Goal: Check status: Check status

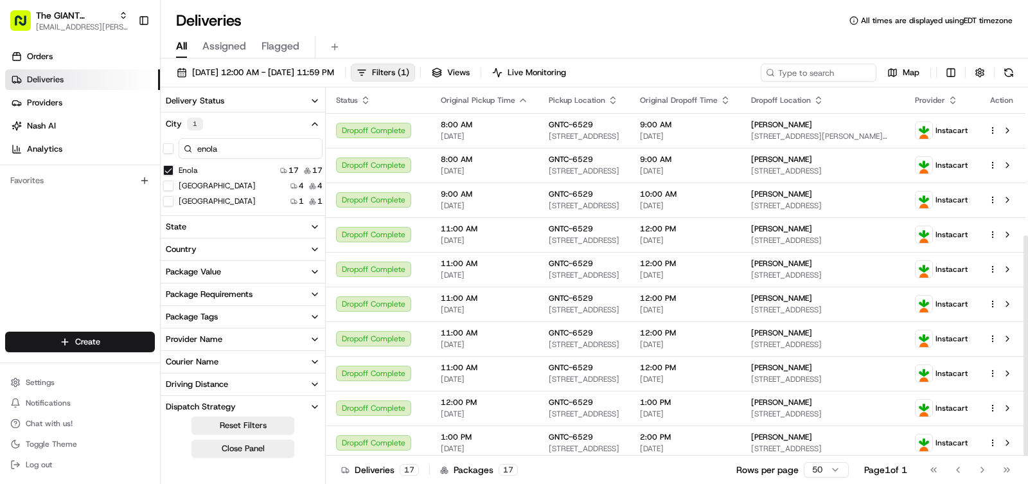
scroll to position [247, 0]
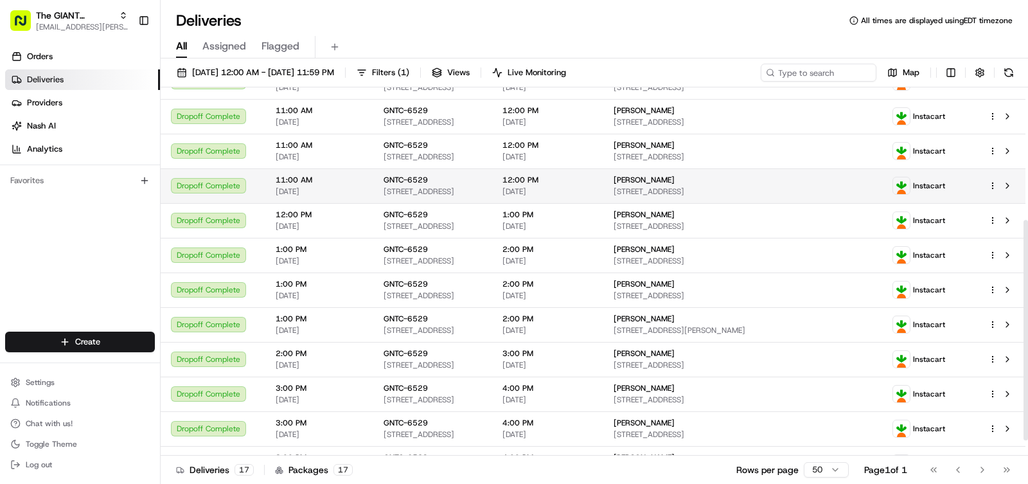
scroll to position [247, 0]
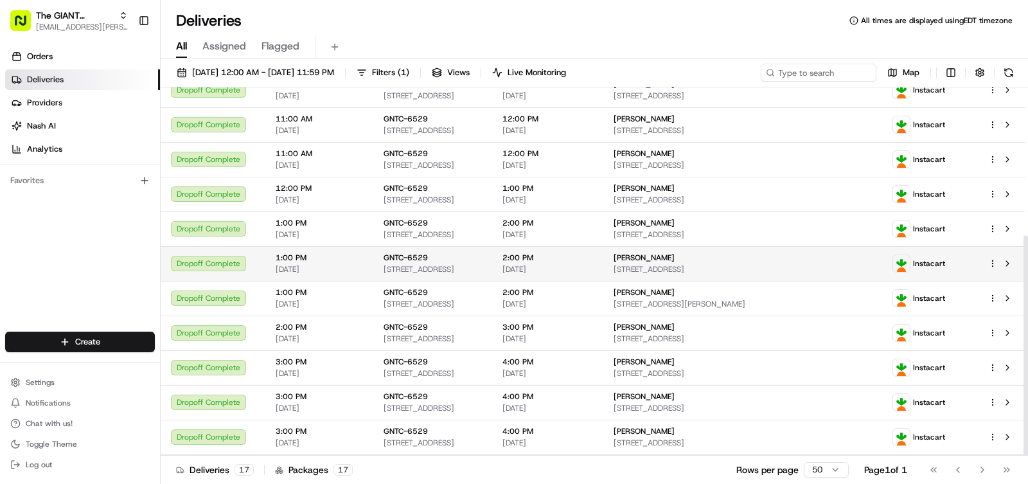
scroll to position [247, 0]
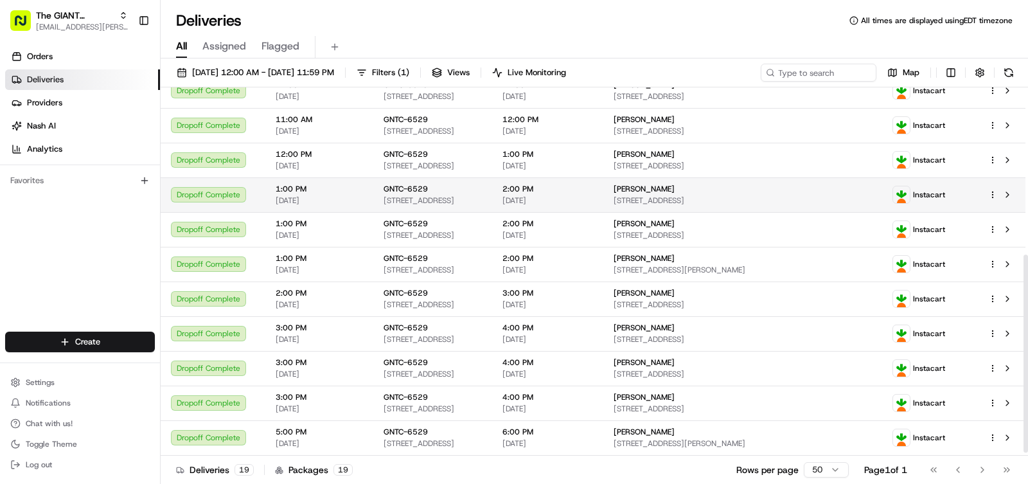
scroll to position [317, 0]
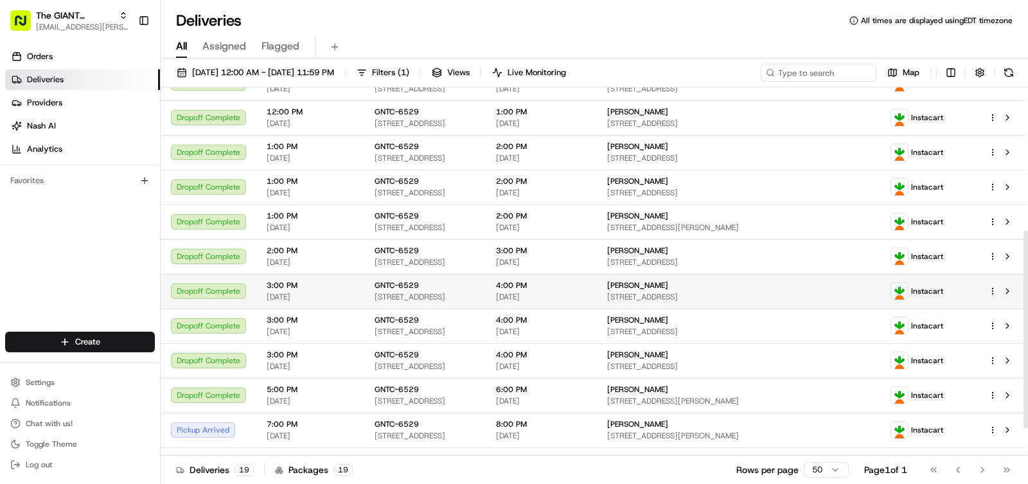
scroll to position [317, 0]
